Goal: Transaction & Acquisition: Register for event/course

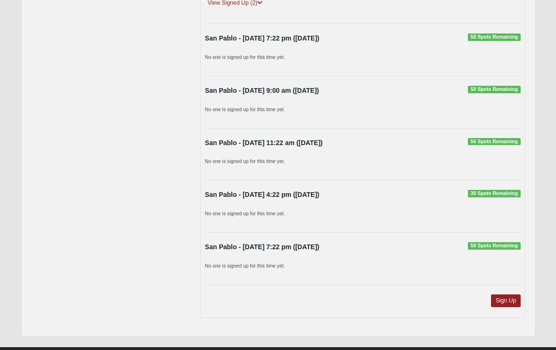
scroll to position [713, 0]
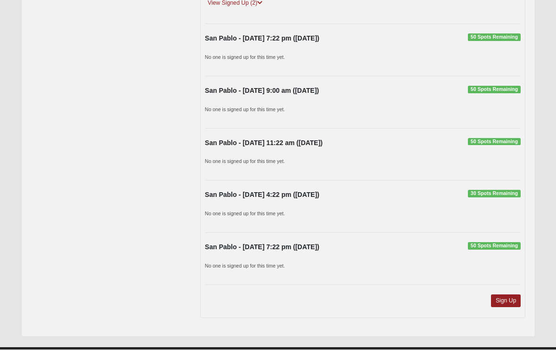
click at [508, 295] on link "Sign Up" at bounding box center [506, 301] width 30 height 13
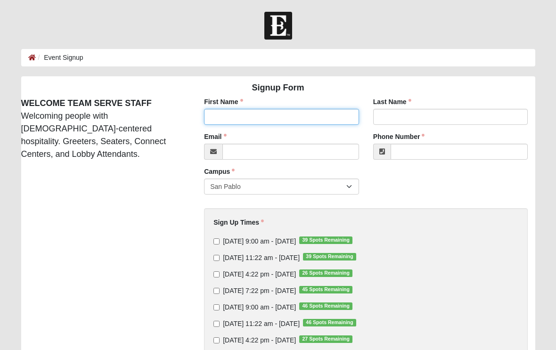
click at [268, 114] on input "First Name" at bounding box center [281, 117] width 155 height 16
type input "Denise"
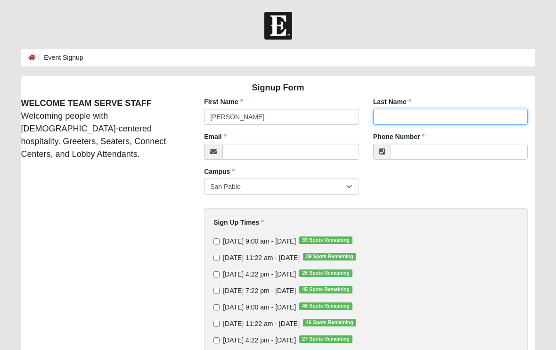
type input "Carter"
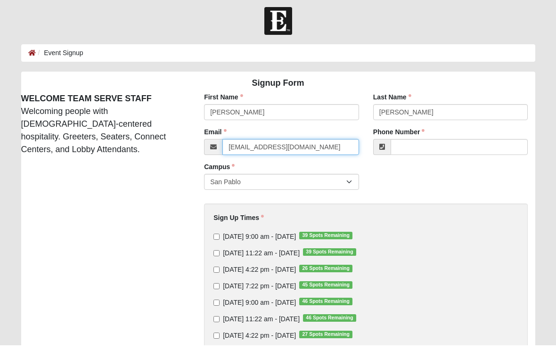
type input "lv2rest@yahoo.com"
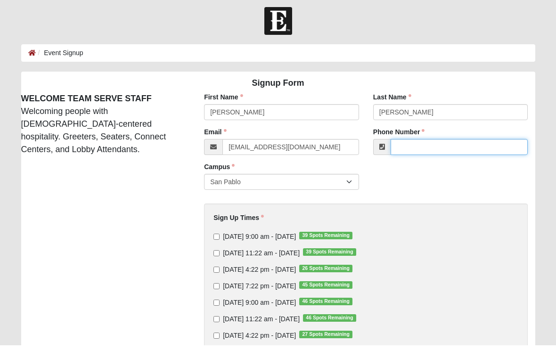
click at [448, 147] on input "Phone Number" at bounding box center [460, 152] width 138 height 16
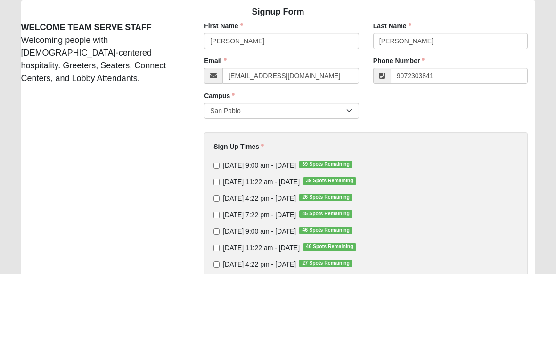
type input "(907) 230-3841"
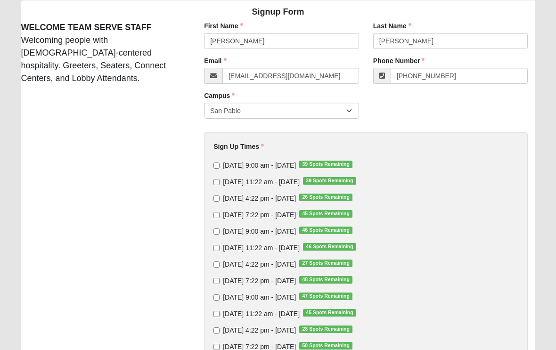
click at [220, 182] on input "Sunday 11:22 am - Aug 31 2025 39 Spots Remaining" at bounding box center [216, 182] width 6 height 6
checkbox input "true"
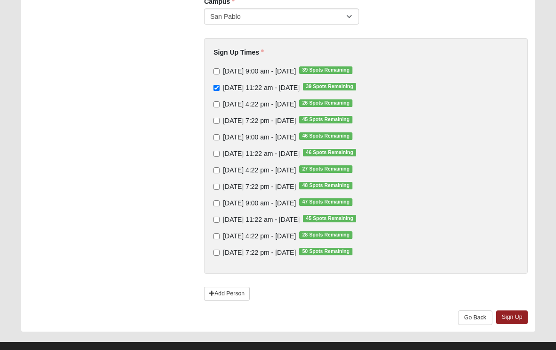
scroll to position [170, 0]
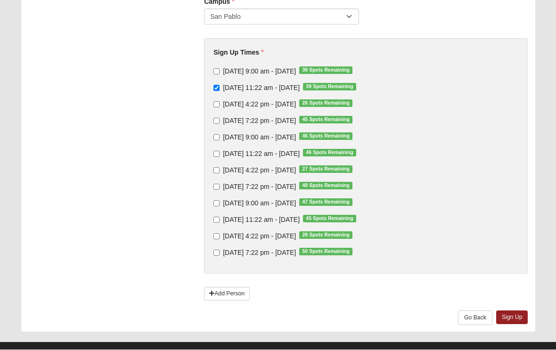
click at [514, 318] on link "Sign Up" at bounding box center [512, 318] width 32 height 14
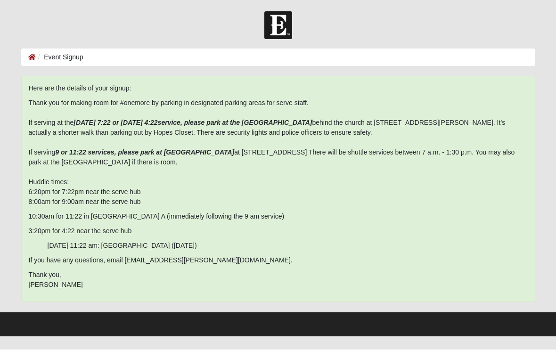
scroll to position [0, 0]
